Goal: Task Accomplishment & Management: Use online tool/utility

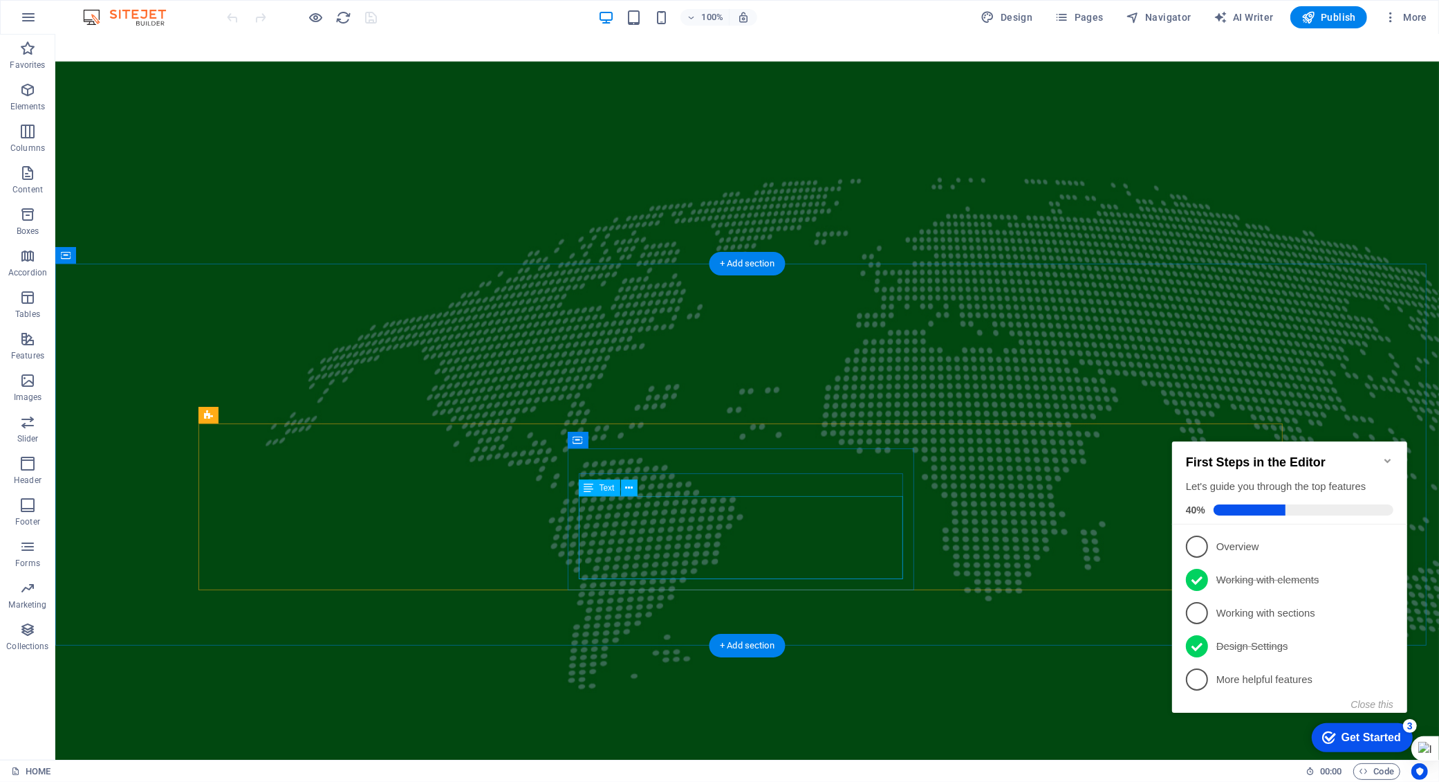
scroll to position [1470, 0]
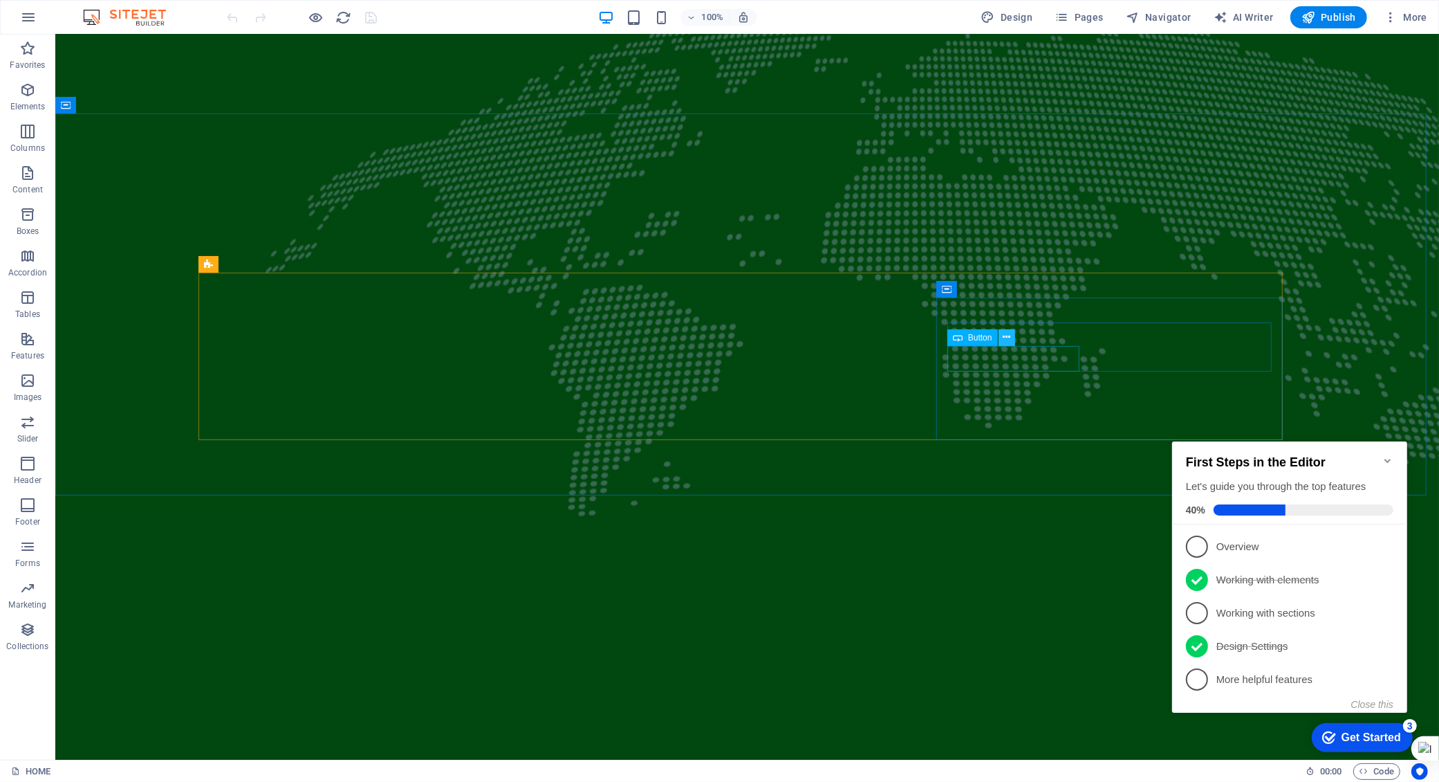
click at [1010, 337] on icon at bounding box center [1007, 337] width 8 height 15
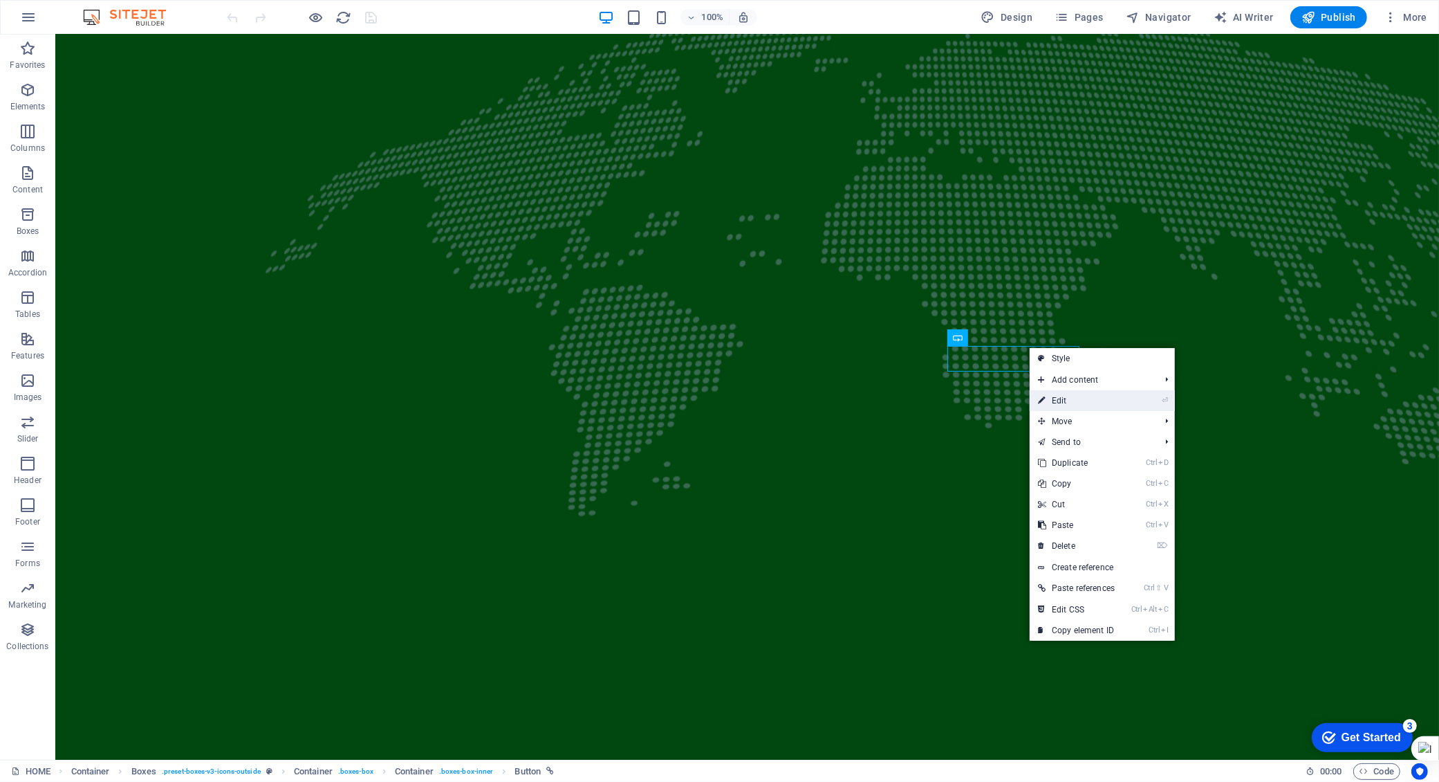
click at [1066, 399] on link "⏎ Edit" at bounding box center [1076, 400] width 93 height 21
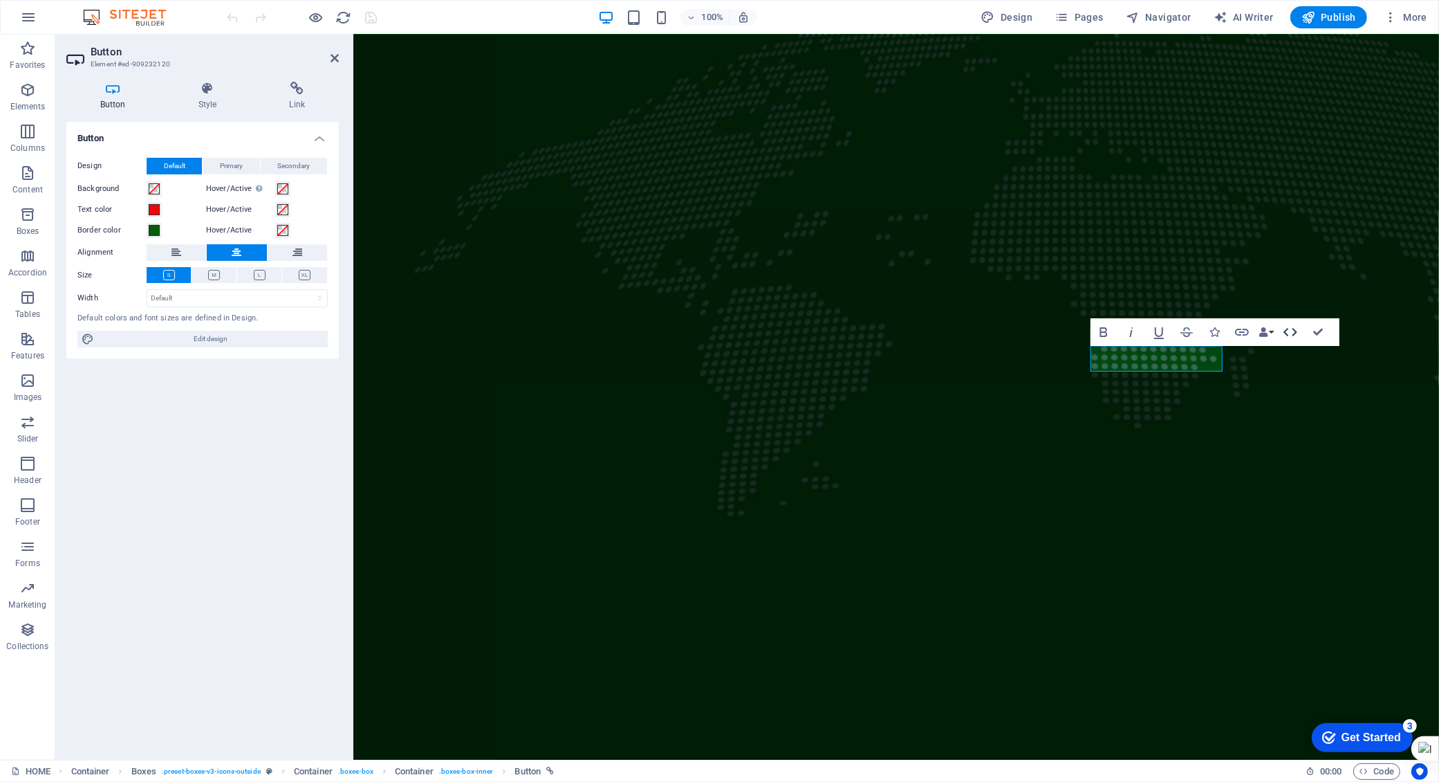
click at [1295, 329] on icon "button" at bounding box center [1290, 332] width 17 height 17
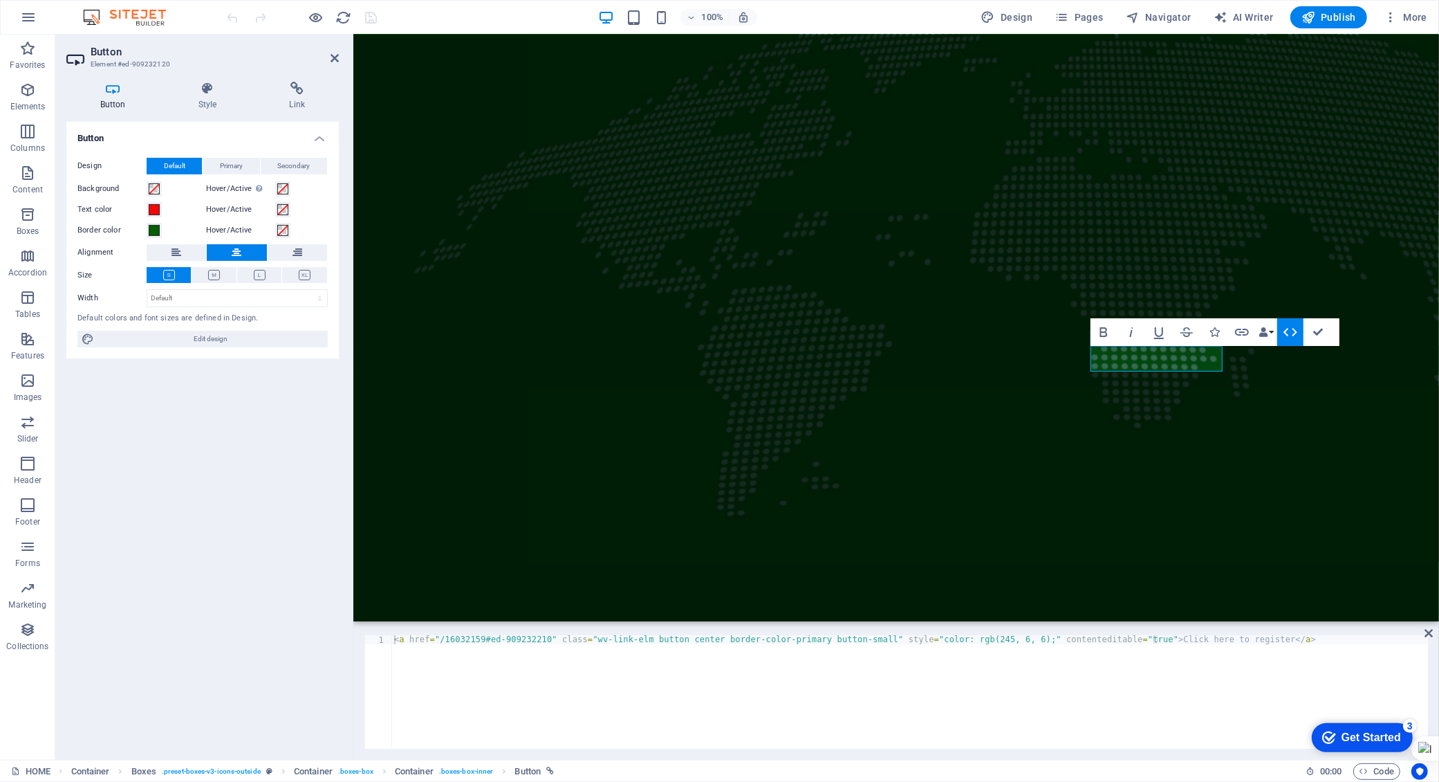
click at [1285, 329] on icon "button" at bounding box center [1290, 332] width 17 height 17
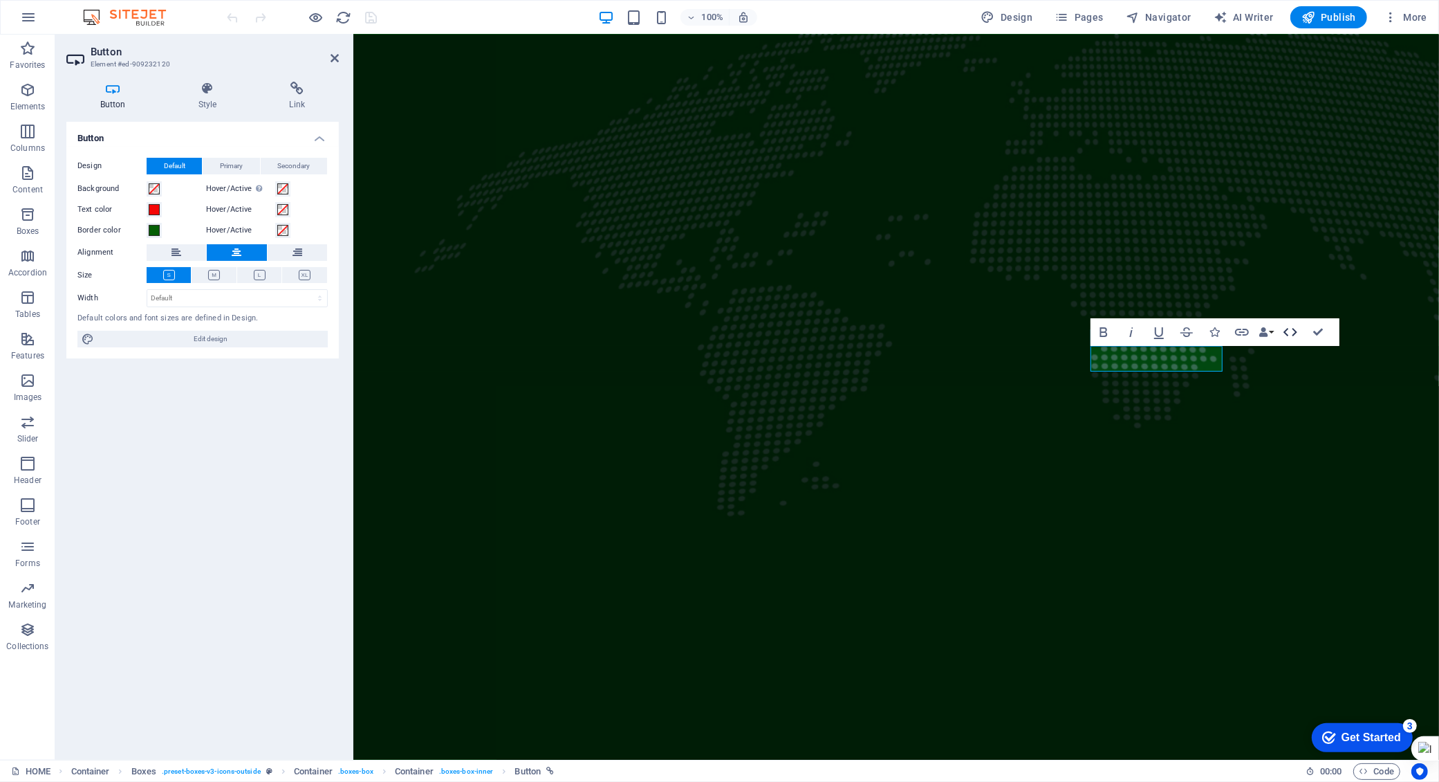
click at [1285, 329] on icon "button" at bounding box center [1290, 332] width 17 height 17
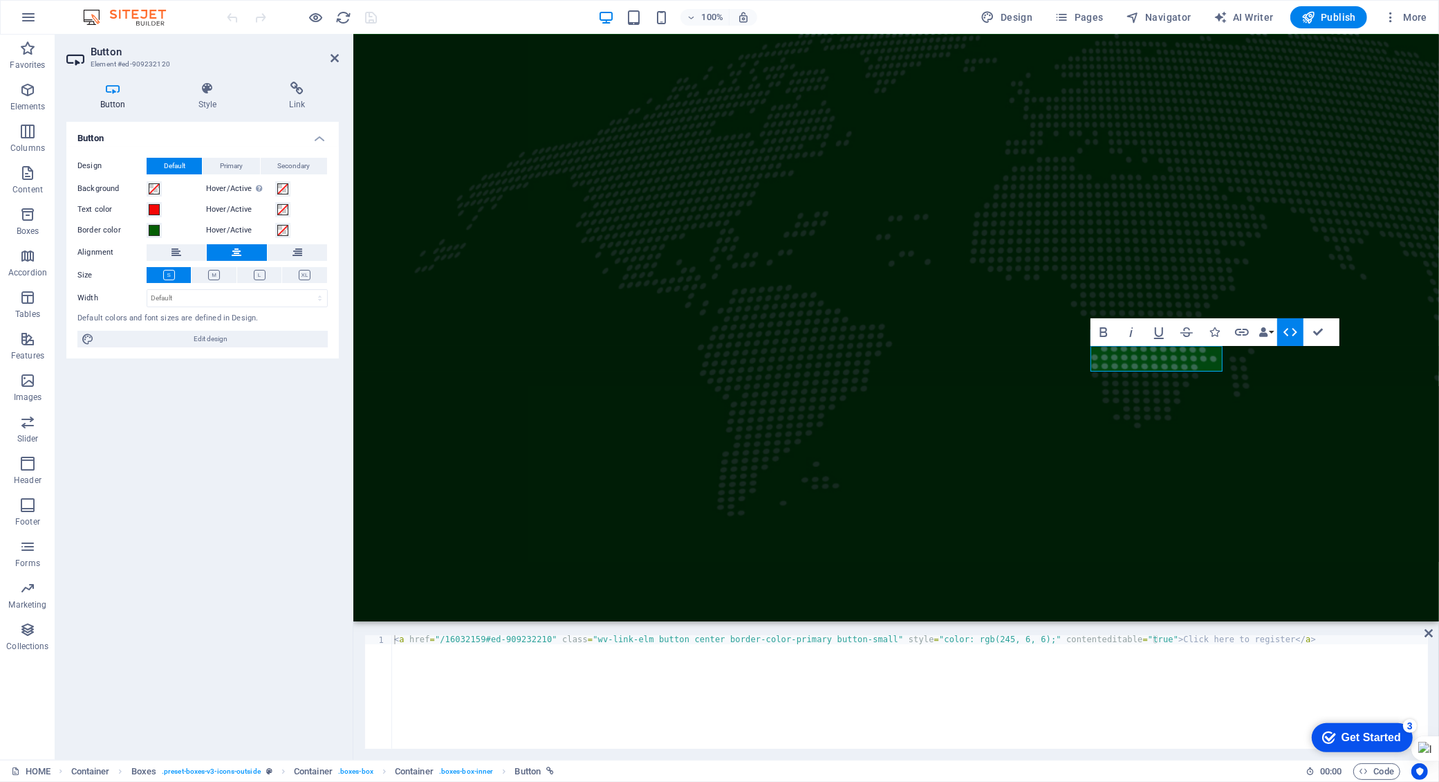
click at [1295, 329] on icon "button" at bounding box center [1290, 332] width 17 height 17
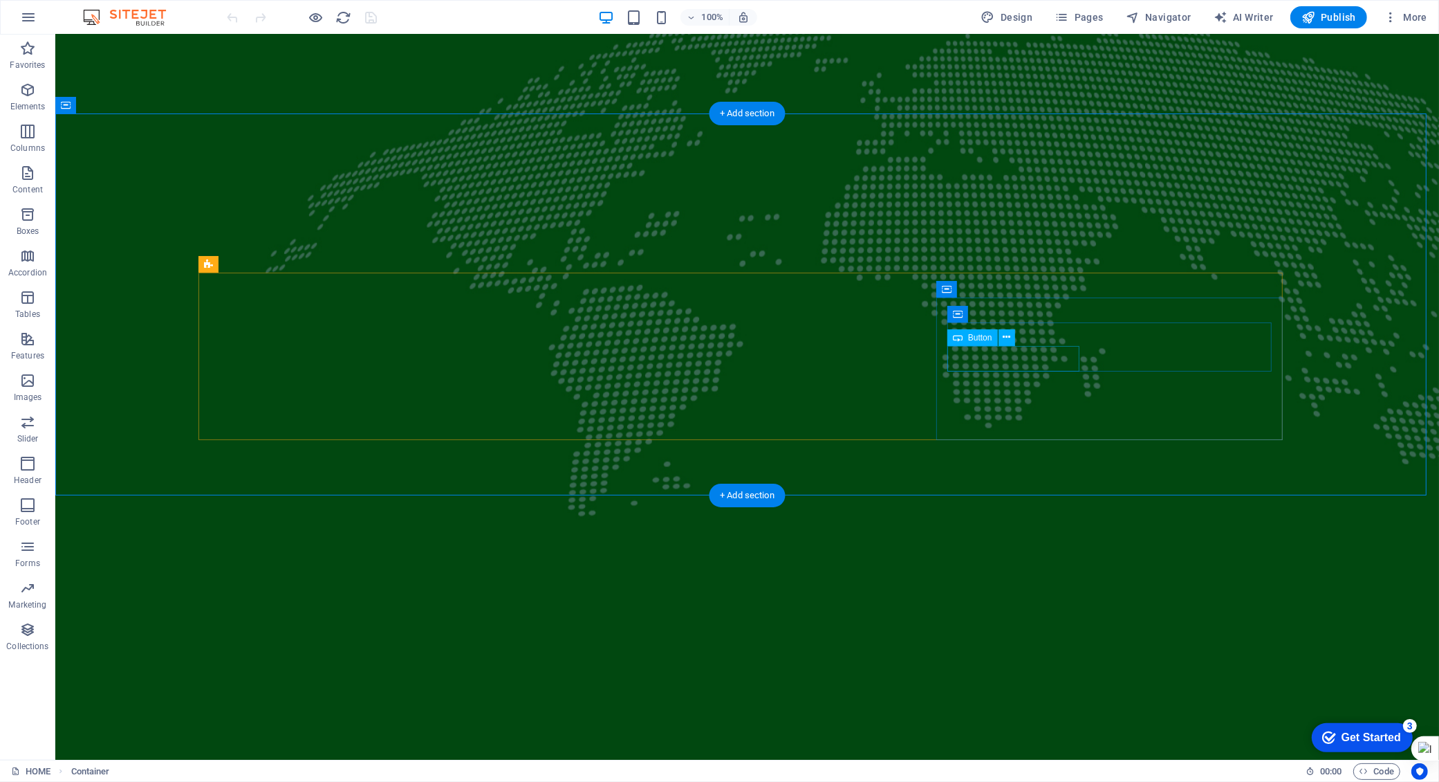
click at [977, 339] on span "Button" at bounding box center [980, 337] width 24 height 8
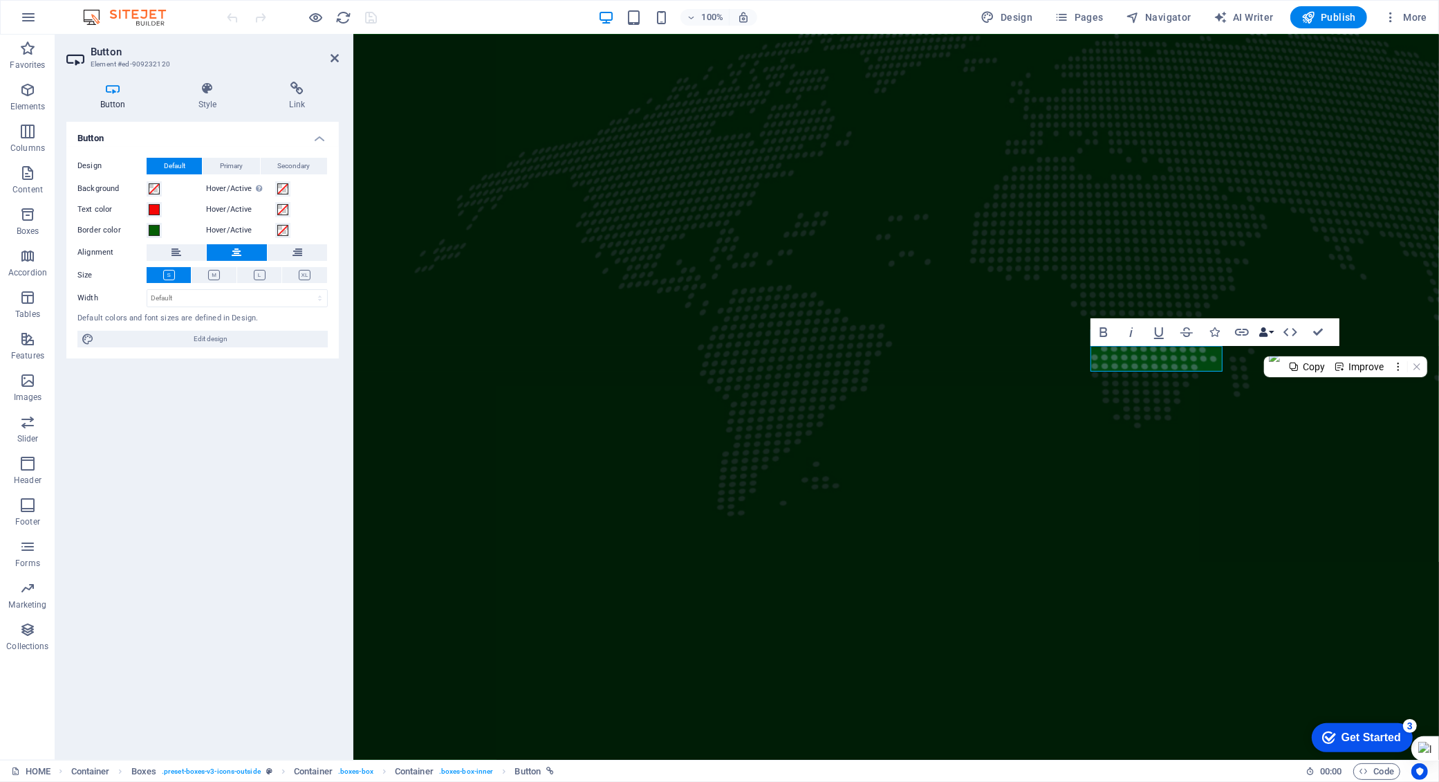
click at [1270, 332] on button "Data Bindings" at bounding box center [1266, 332] width 19 height 28
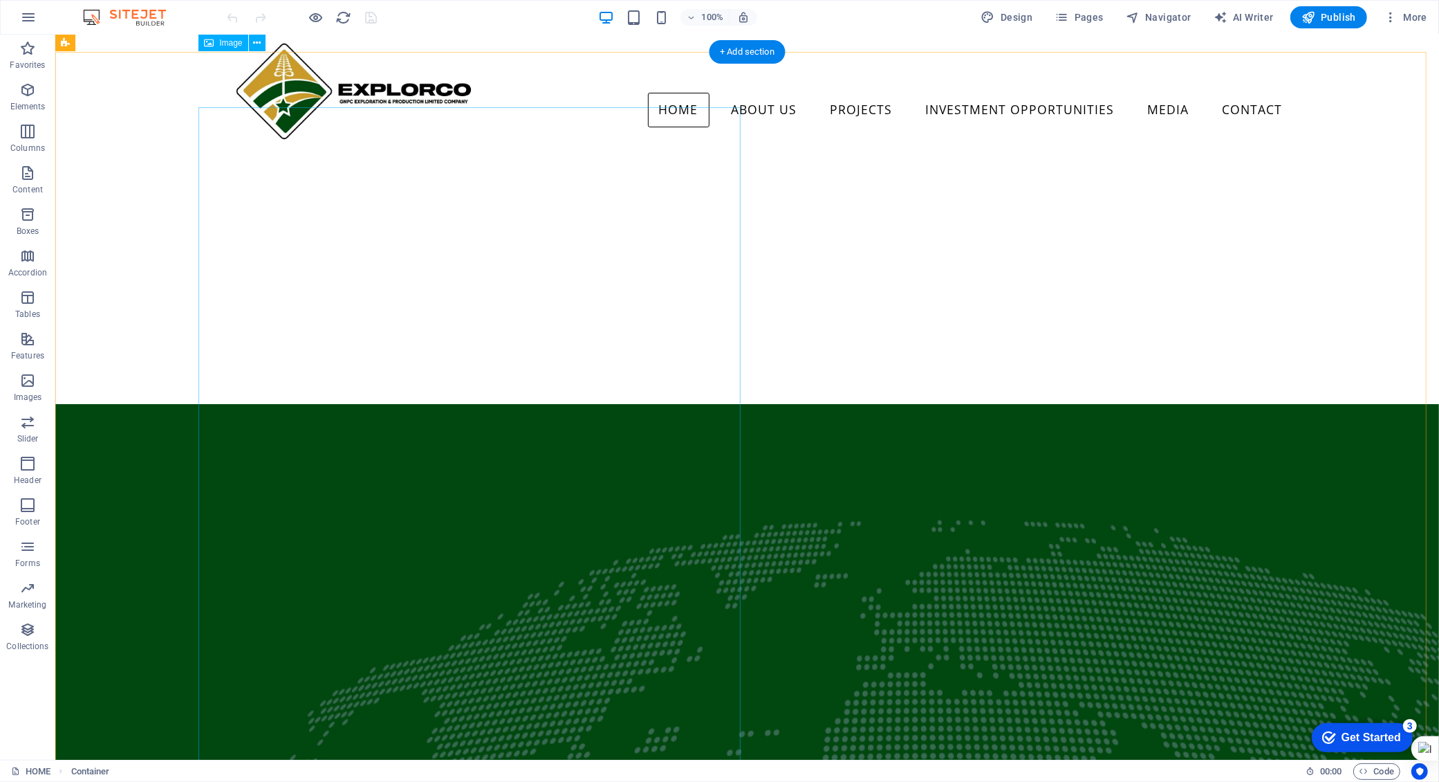
scroll to position [605, 0]
